Goal: Information Seeking & Learning: Check status

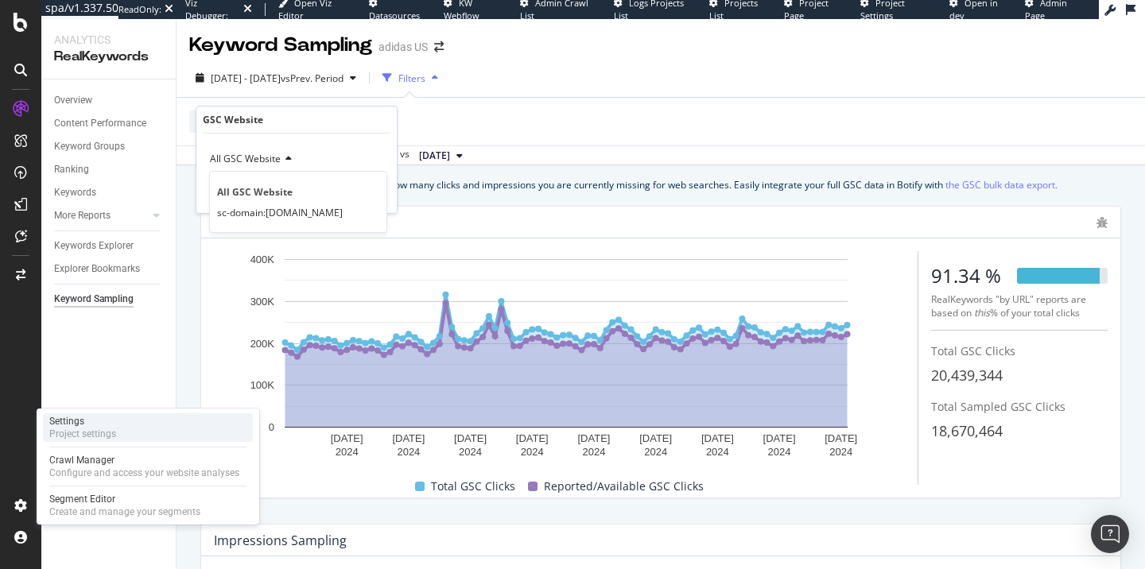
click at [87, 425] on div "Settings" at bounding box center [82, 421] width 67 height 13
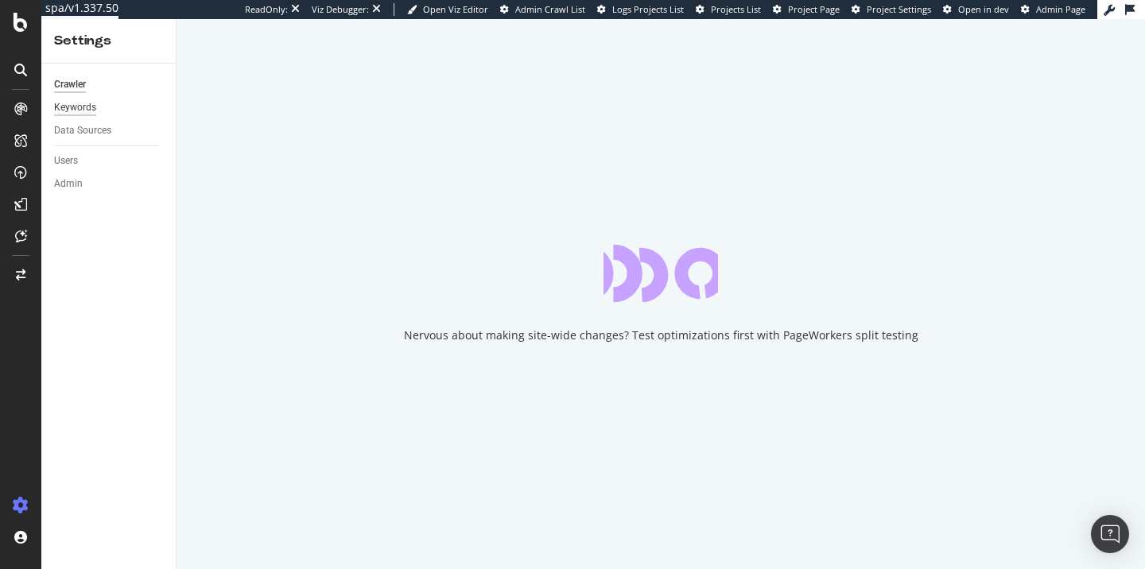
click at [68, 103] on div "Keywords" at bounding box center [75, 107] width 42 height 17
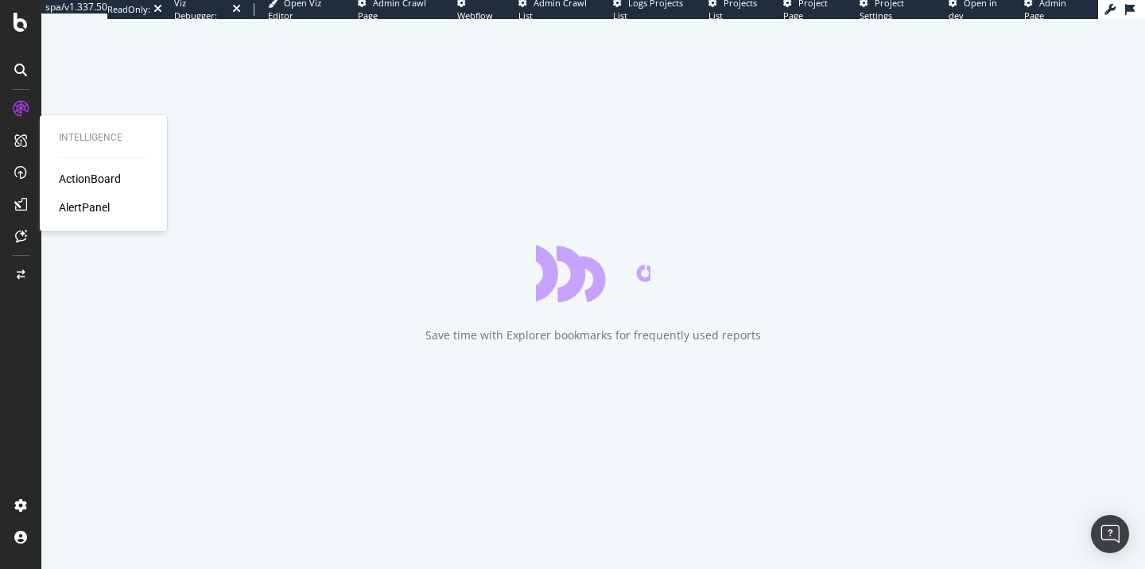
click at [69, 183] on div "ActionBoard" at bounding box center [90, 179] width 62 height 16
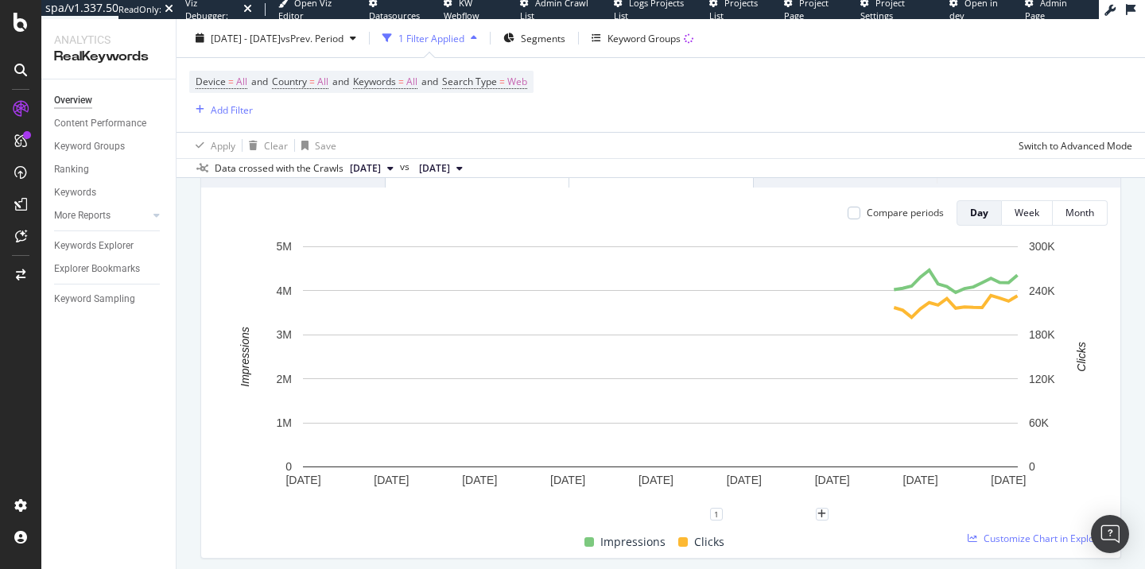
scroll to position [197, 0]
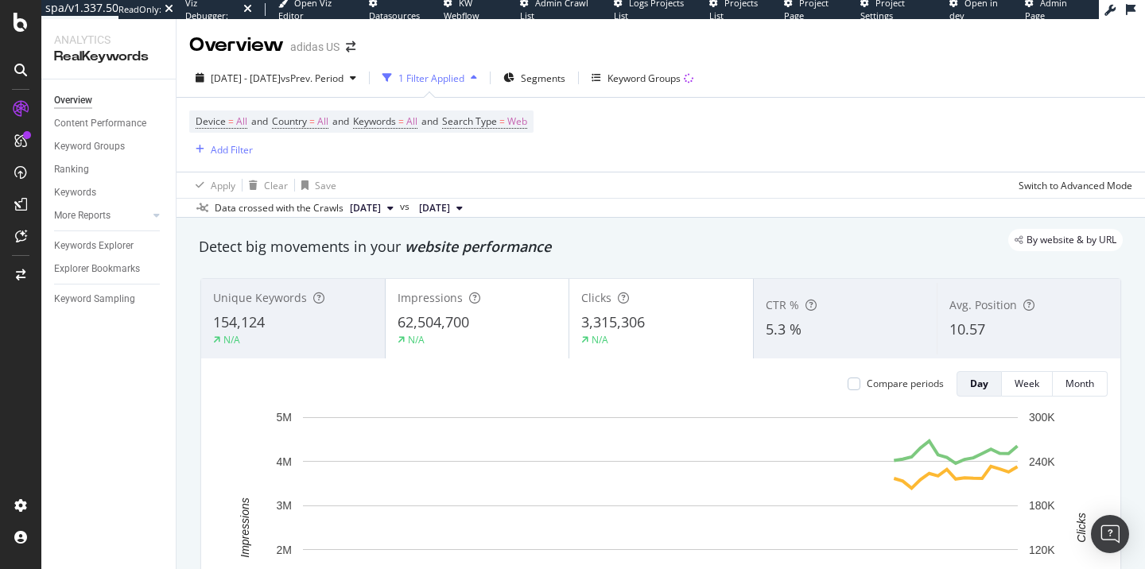
scroll to position [235, 0]
